Goal: Task Accomplishment & Management: Use online tool/utility

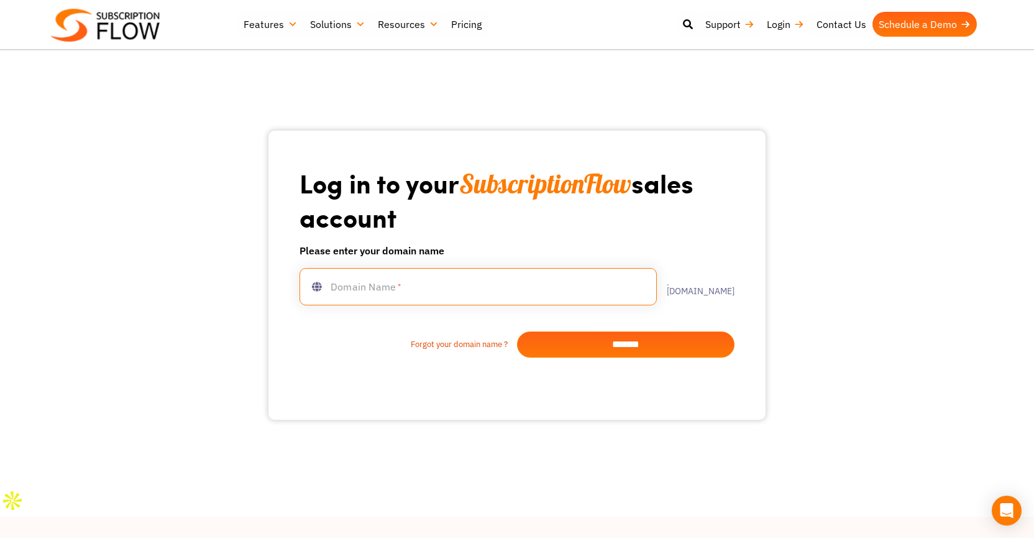
click at [465, 299] on input "text" at bounding box center [478, 286] width 357 height 37
type input "********"
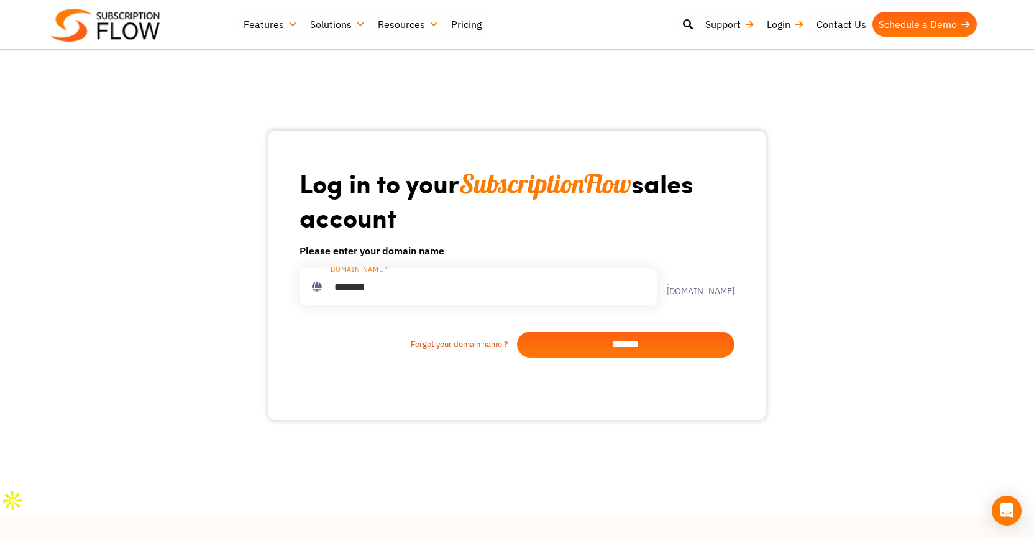
click at [601, 344] on input "*******" at bounding box center [626, 344] width 218 height 26
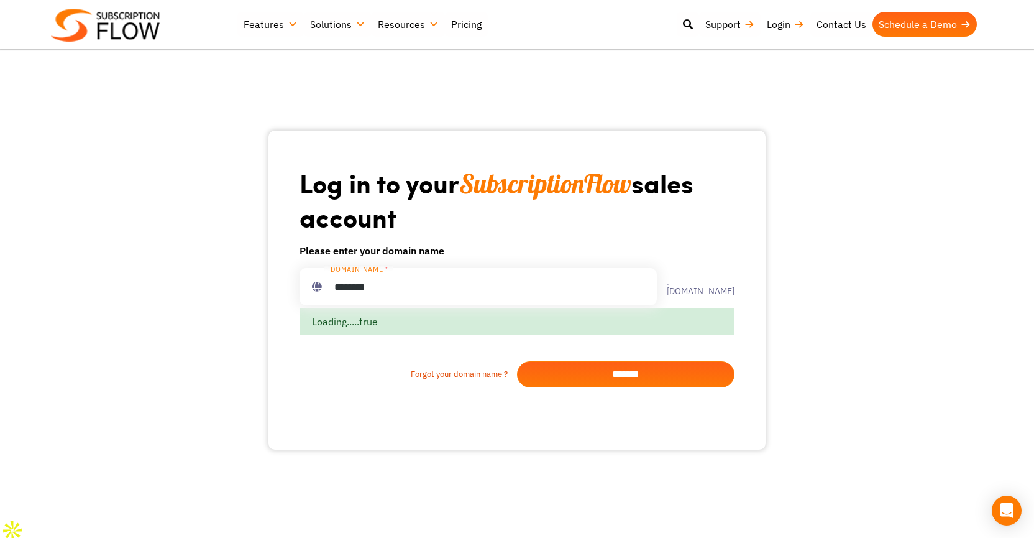
click at [623, 379] on input "*******" at bounding box center [626, 374] width 218 height 26
